Goal: Task Accomplishment & Management: Manage account settings

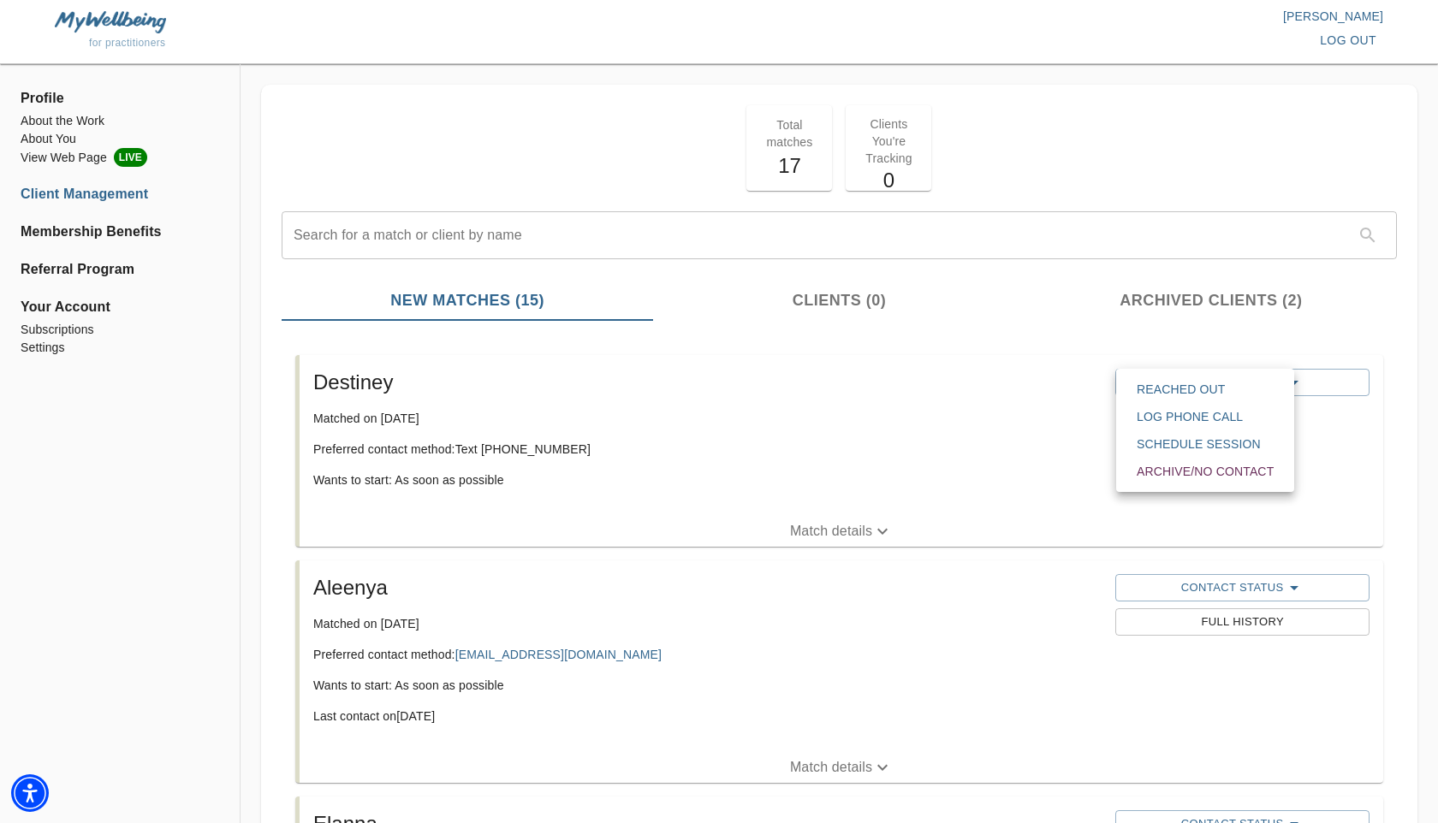
click at [985, 703] on div at bounding box center [719, 411] width 1438 height 823
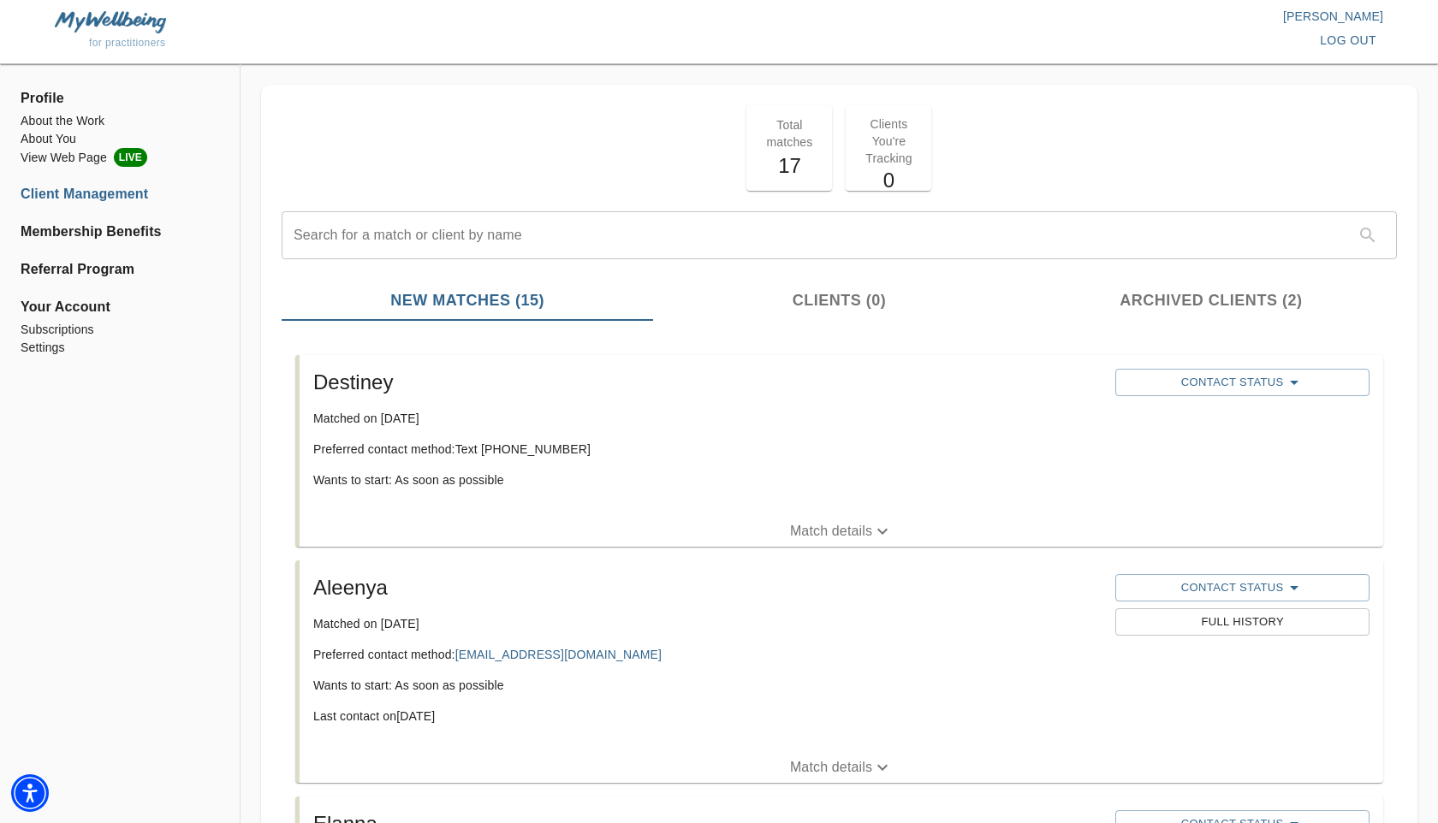
scroll to position [1, 0]
click at [64, 334] on li "Subscriptions" at bounding box center [120, 329] width 199 height 18
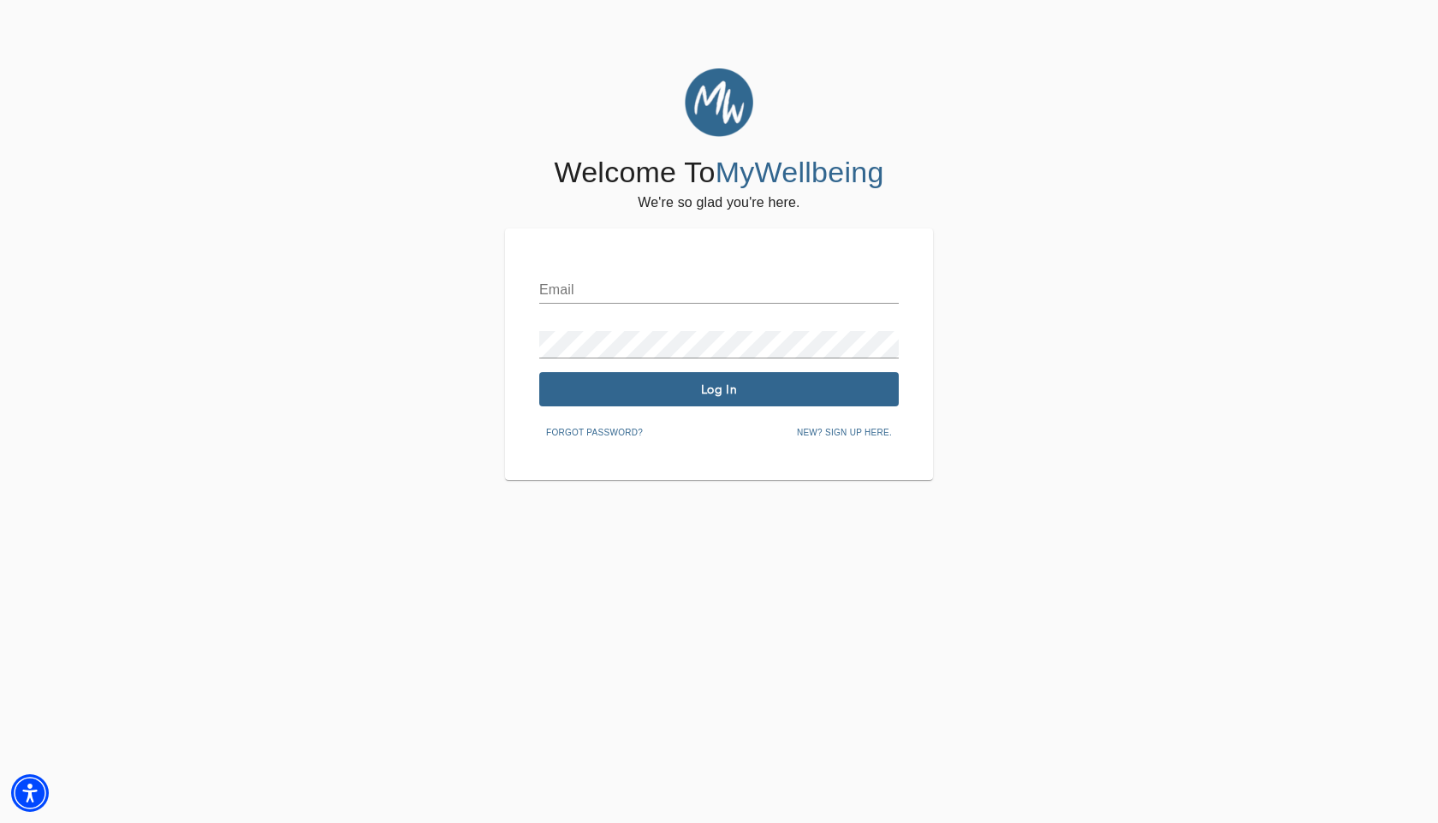
type input "[EMAIL_ADDRESS][DOMAIN_NAME]"
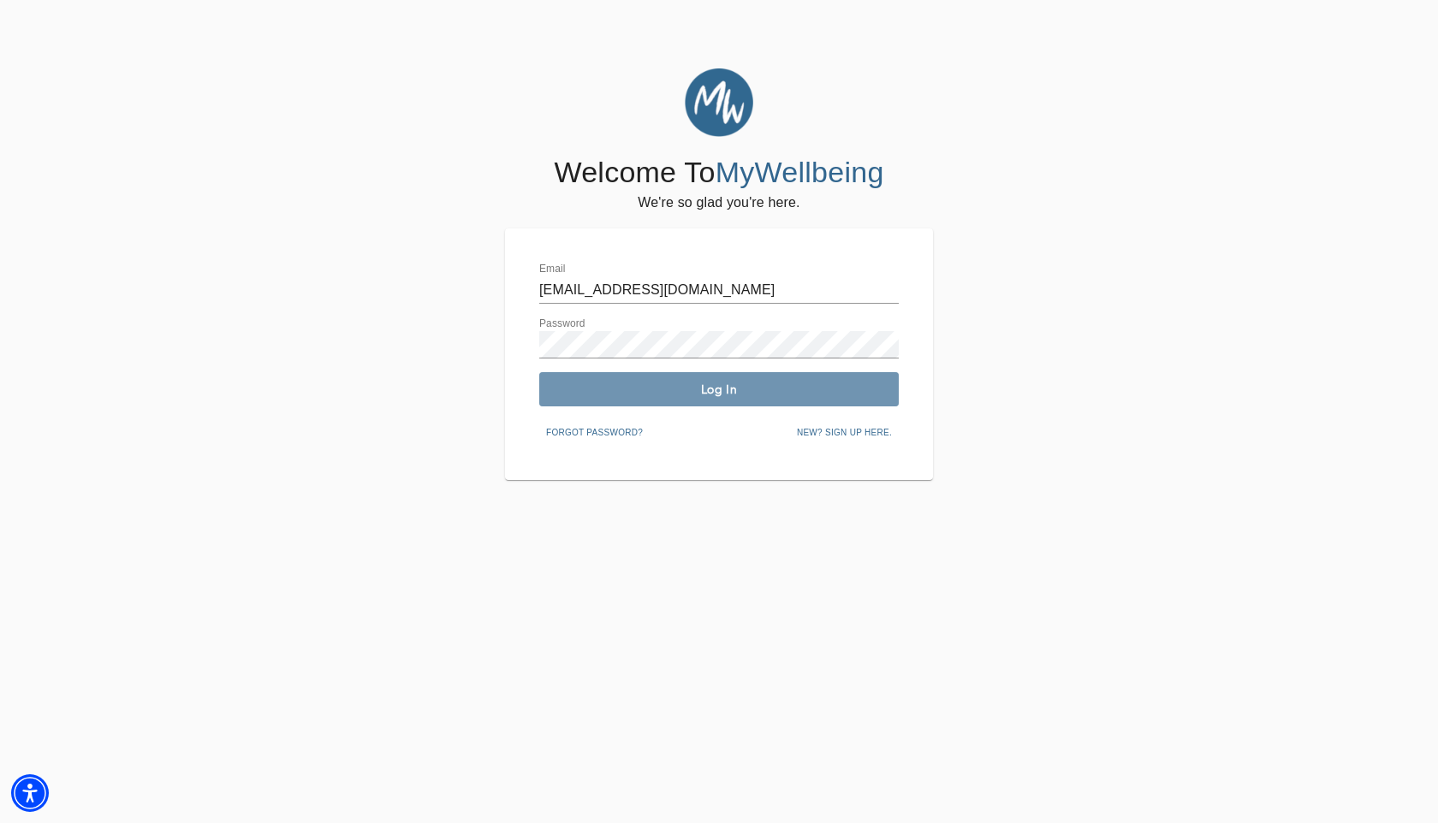
click at [706, 379] on button "Log In" at bounding box center [718, 389] width 359 height 34
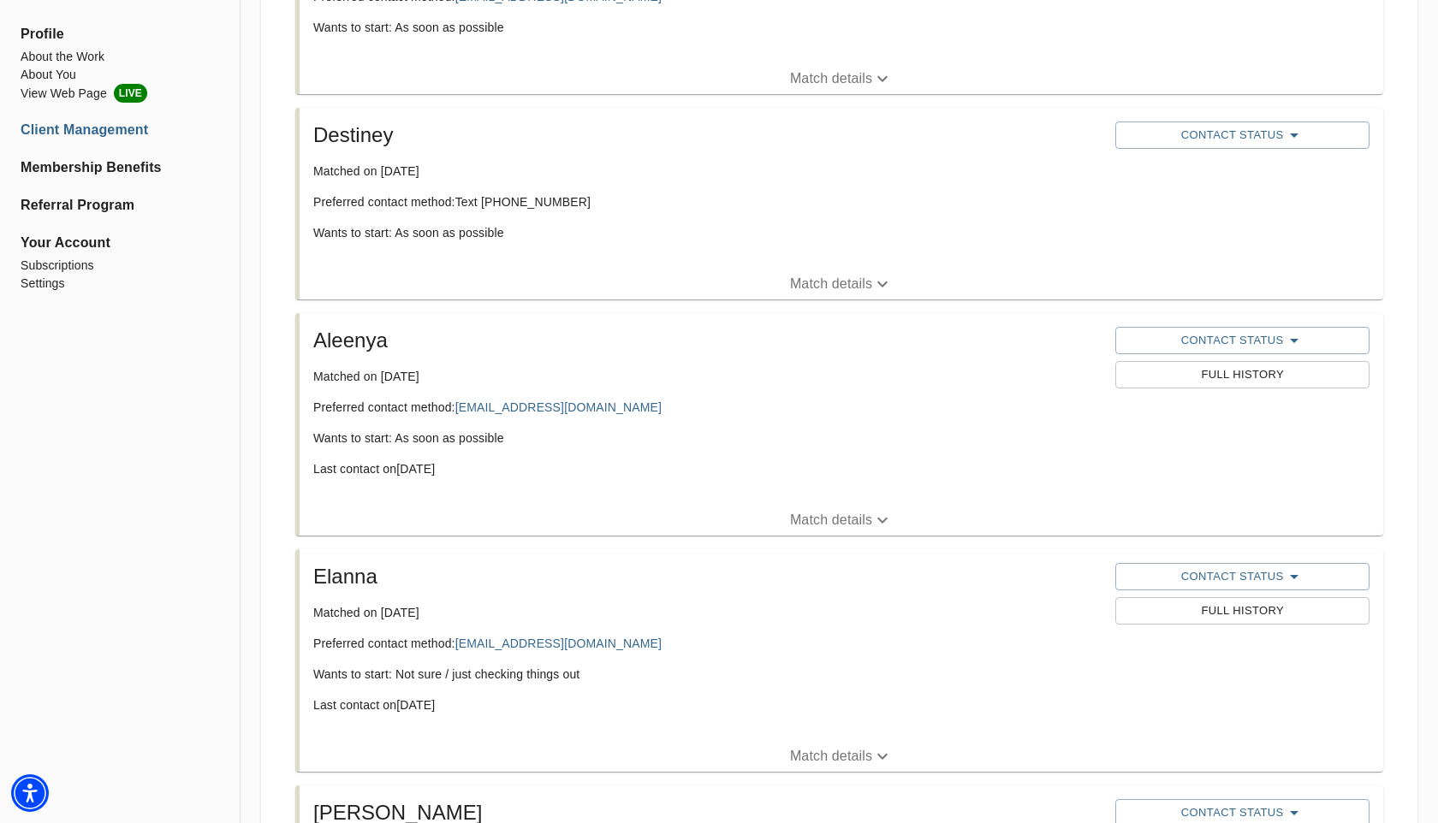
scroll to position [457, 0]
